Goal: Obtain resource: Obtain resource

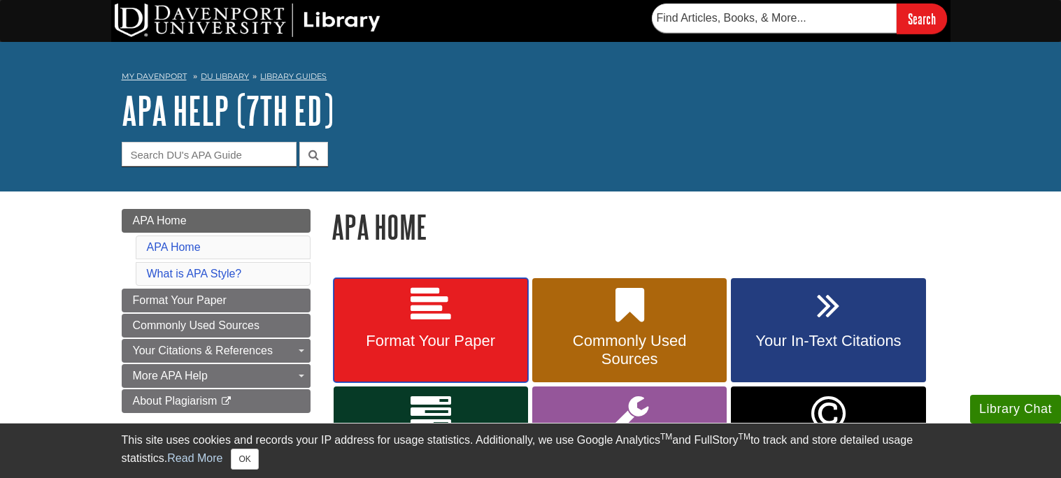
click at [372, 345] on span "Format Your Paper" at bounding box center [430, 341] width 173 height 18
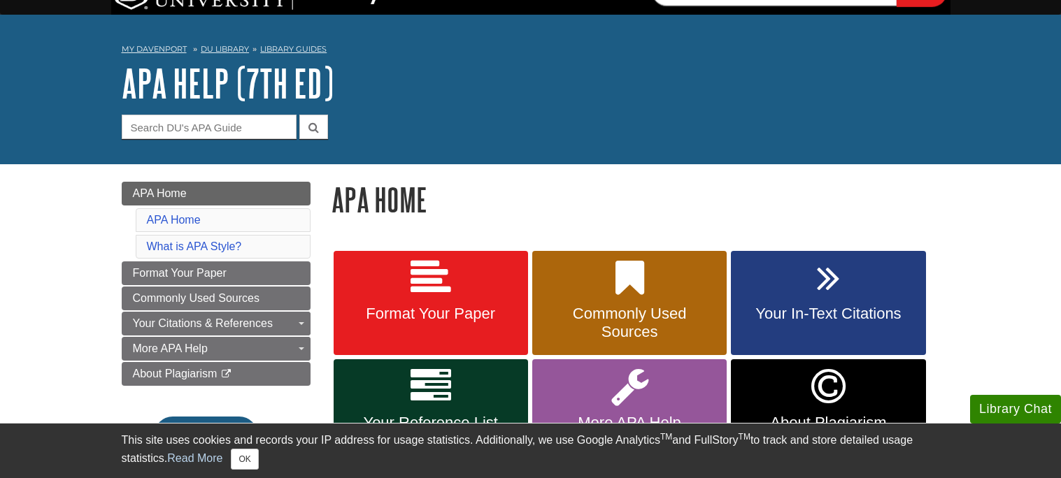
scroll to position [36, 0]
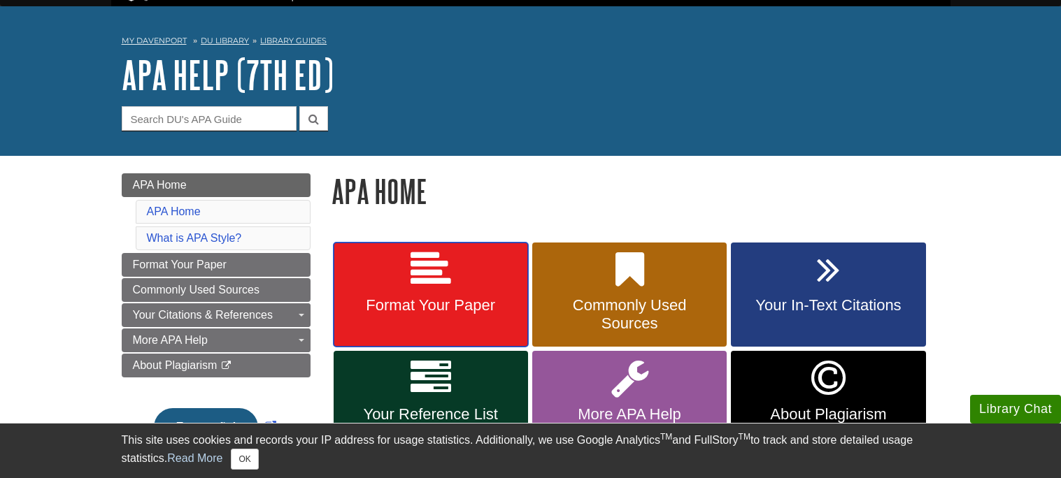
click at [454, 288] on link "Format Your Paper" at bounding box center [430, 295] width 194 height 105
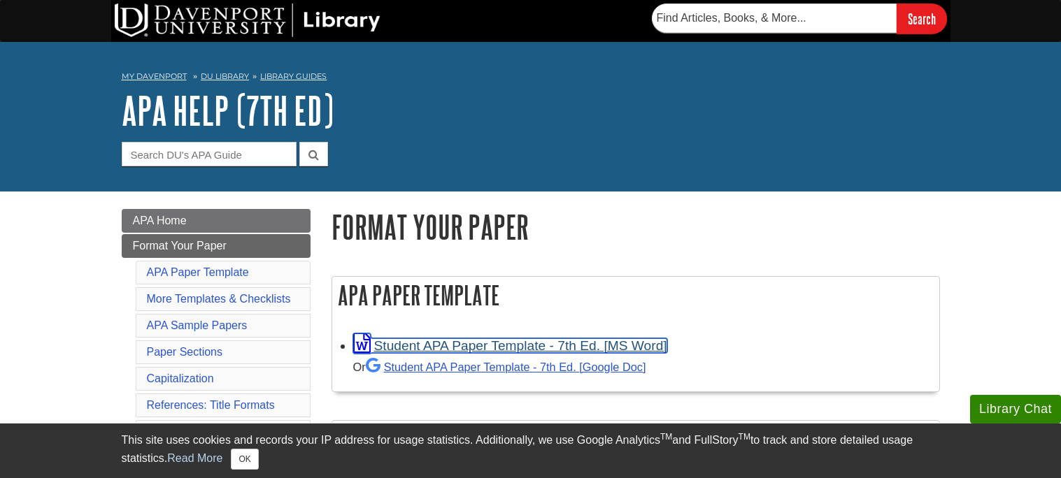
click at [408, 347] on link "Student APA Paper Template - 7th Ed. [MS Word]" at bounding box center [510, 345] width 314 height 15
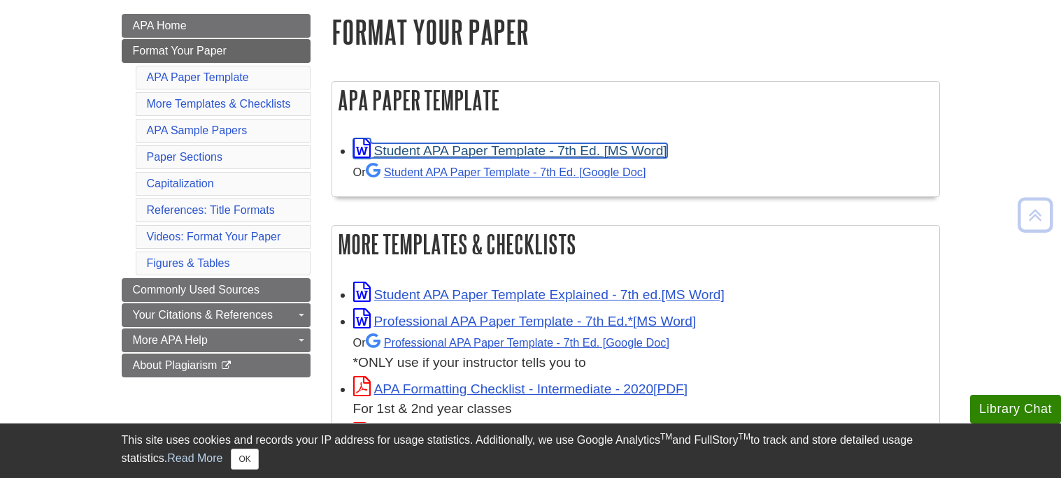
scroll to position [196, 0]
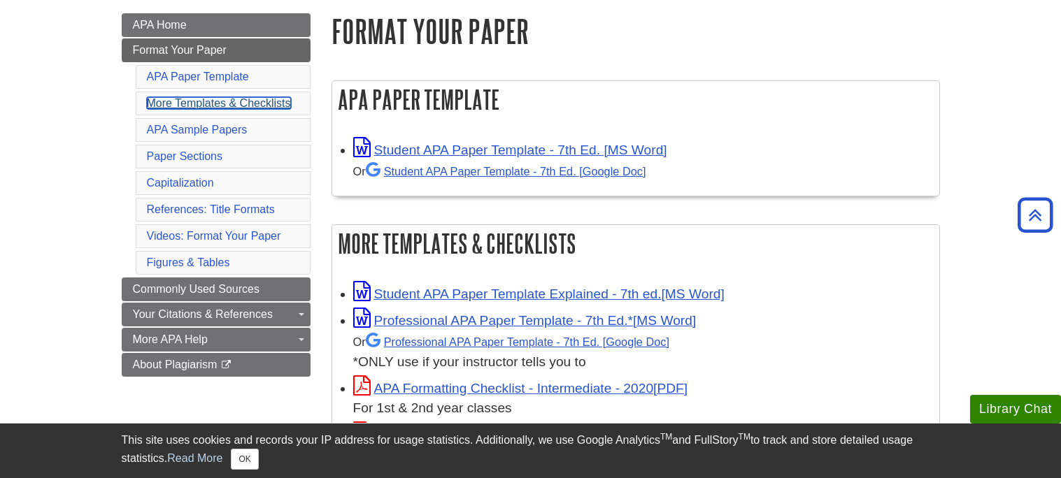
click at [280, 107] on link "More Templates & Checklists" at bounding box center [219, 103] width 144 height 12
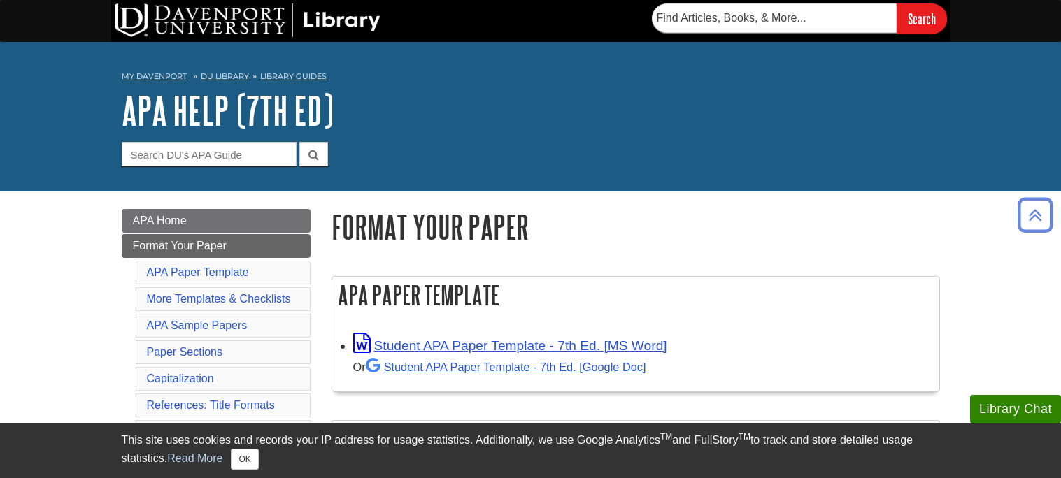
scroll to position [6, 0]
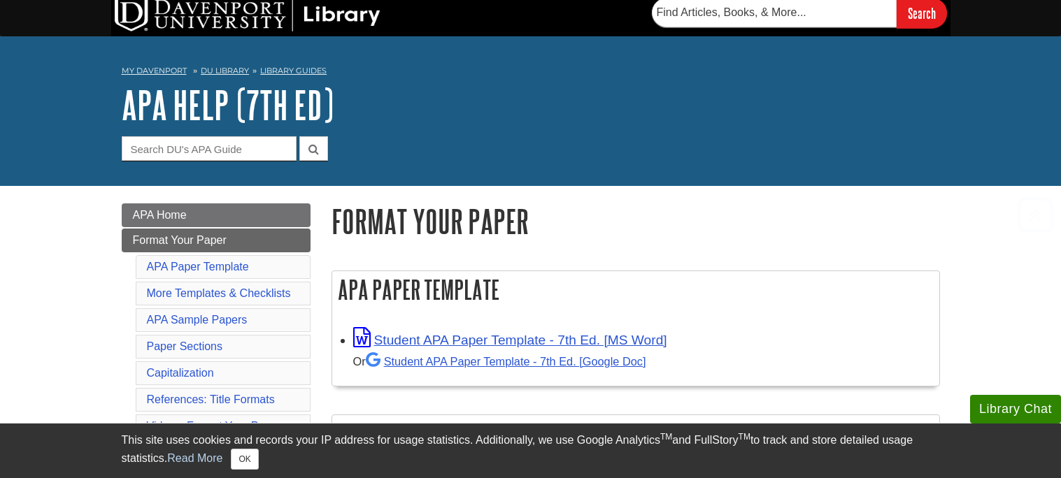
scroll to position [196, 0]
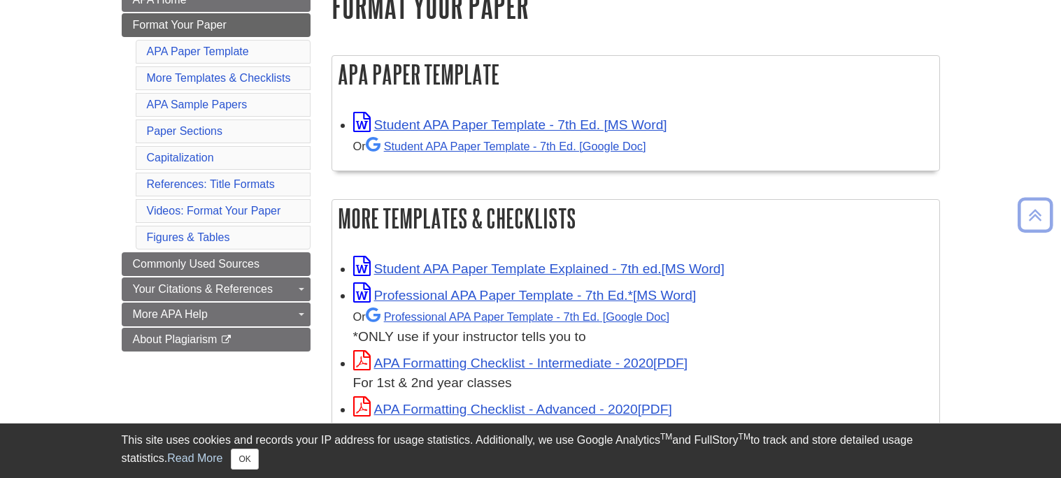
scroll to position [222, 0]
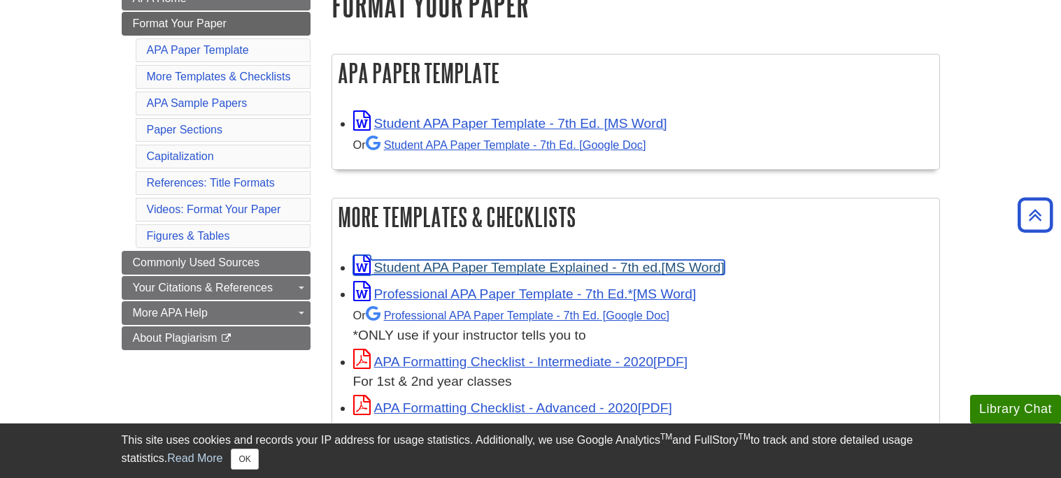
click at [596, 264] on link "Student APA Paper Template Explained - 7th ed." at bounding box center [538, 267] width 371 height 15
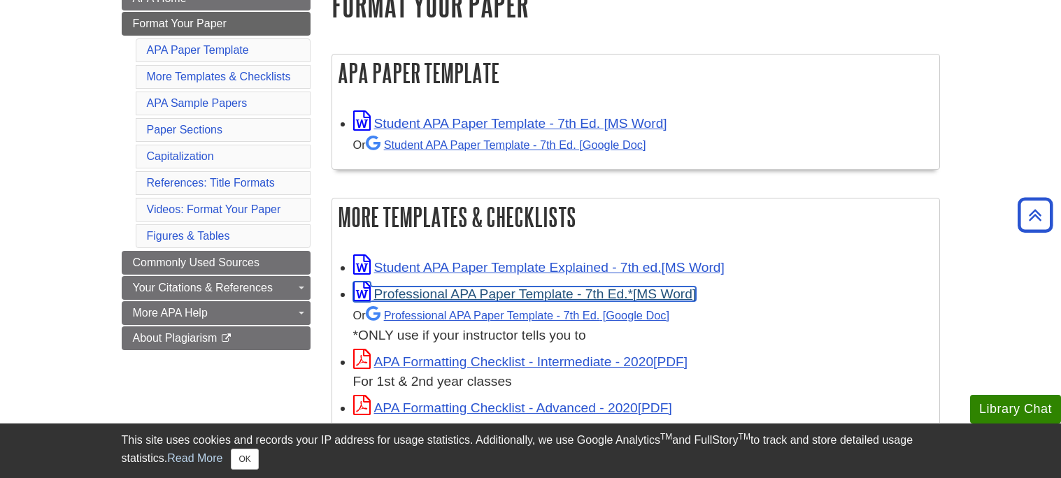
click at [682, 293] on link "Professional APA Paper Template - 7th Ed.*" at bounding box center [524, 294] width 343 height 15
